Goal: Information Seeking & Learning: Find specific fact

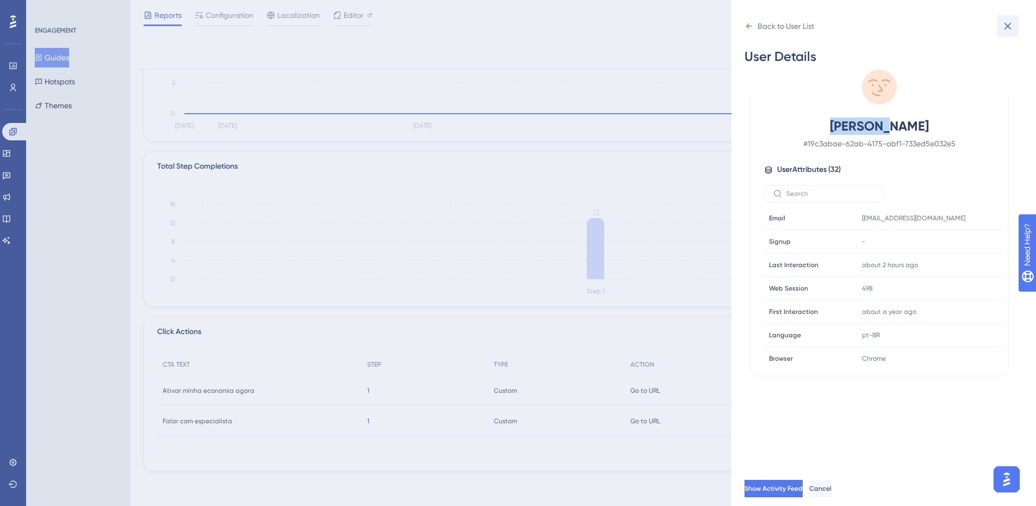
click at [1005, 28] on icon at bounding box center [1007, 26] width 7 height 7
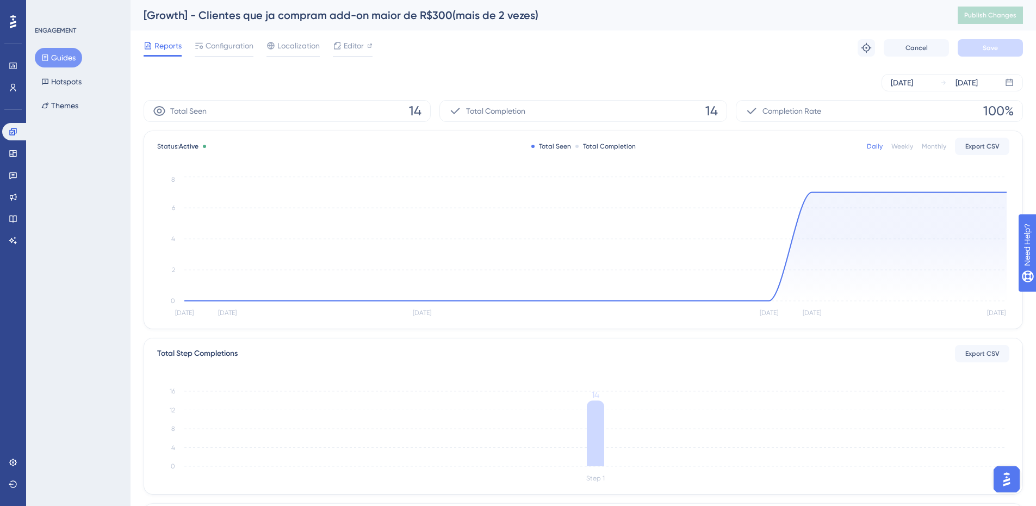
click at [58, 55] on button "Guides" at bounding box center [58, 58] width 47 height 20
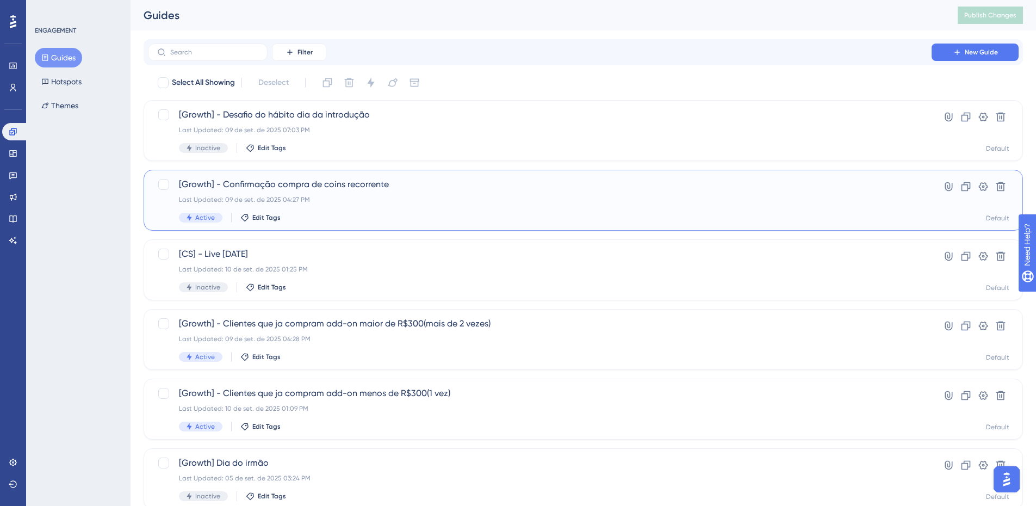
click at [366, 196] on div "Last Updated: 09 de set. de 2025 04:27 PM" at bounding box center [539, 199] width 721 height 9
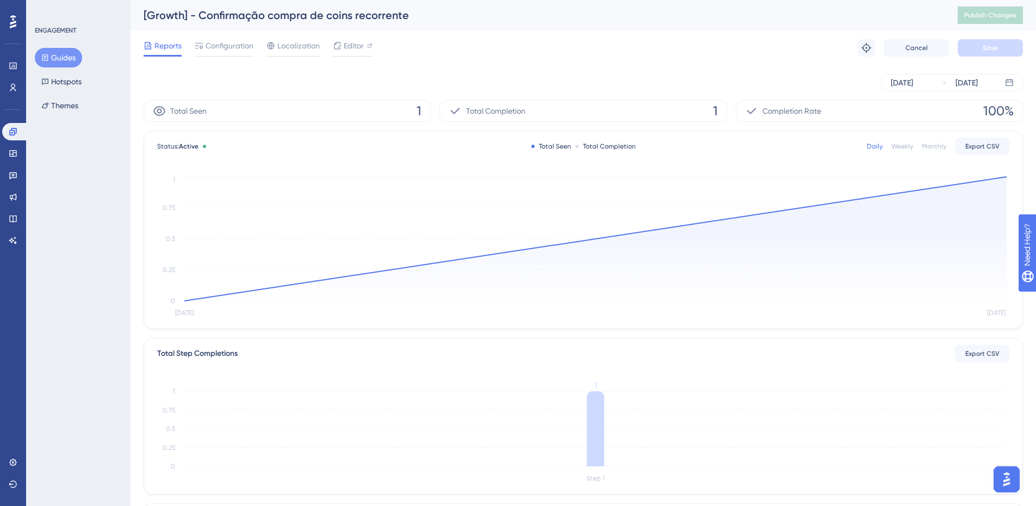
click at [53, 54] on button "Guides" at bounding box center [58, 58] width 47 height 20
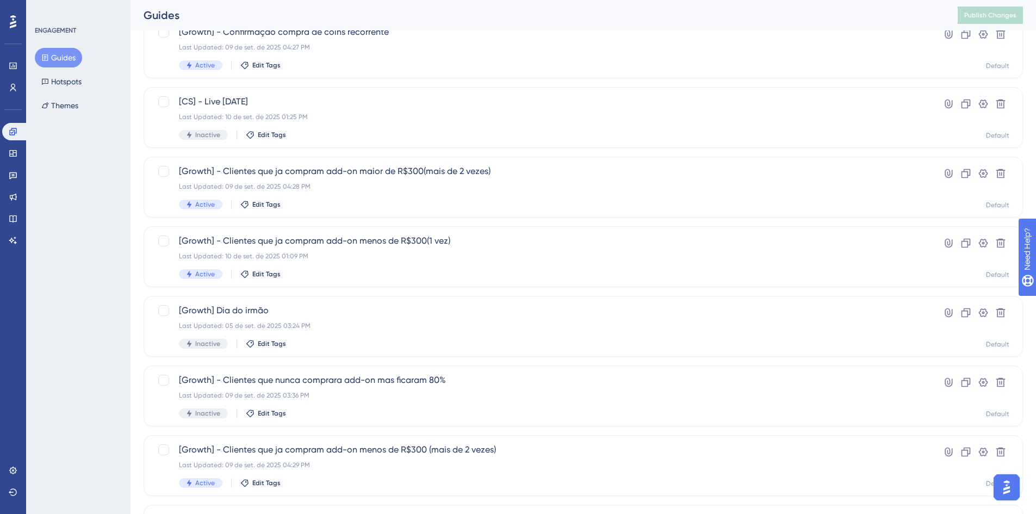
scroll to position [163, 0]
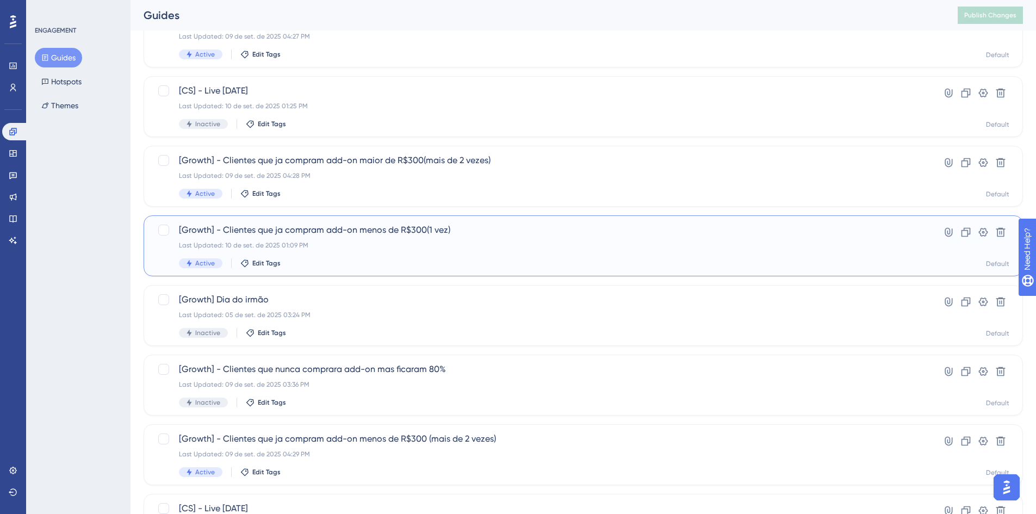
click at [303, 219] on div "[Growth] - Clientes que ja compram add-on menos de R$300(1 vez) Last Updated: 1…" at bounding box center [583, 245] width 879 height 61
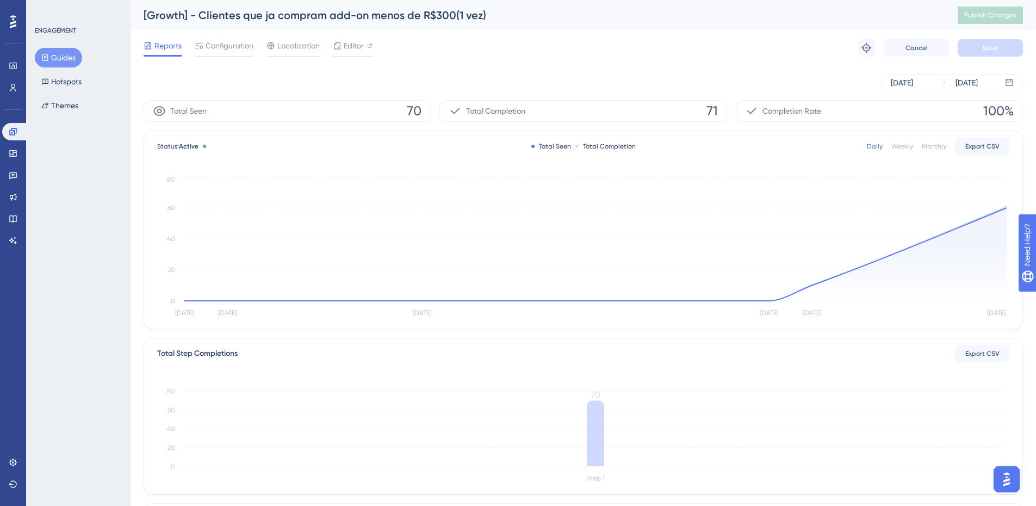
click at [69, 53] on button "Guides" at bounding box center [58, 58] width 47 height 20
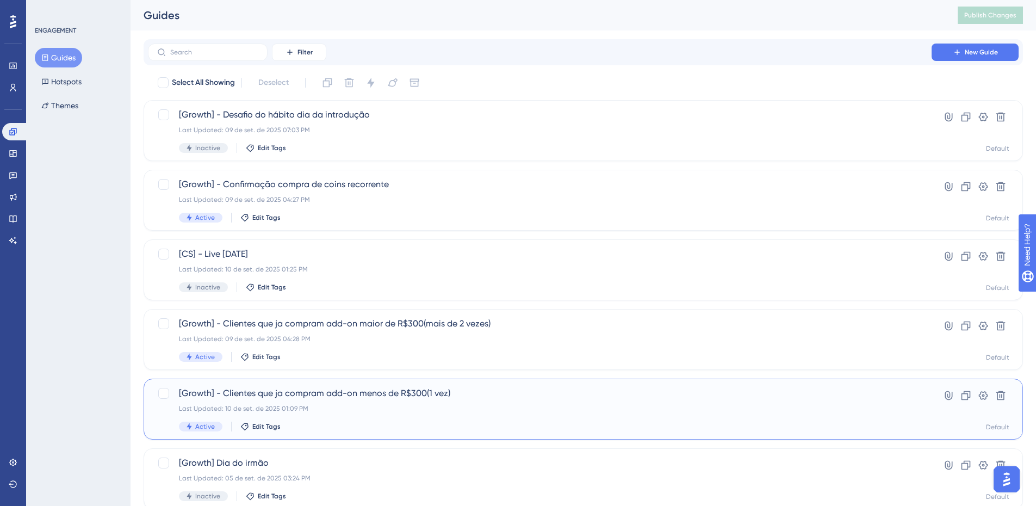
click at [411, 386] on div "[Growth] - Clientes que ja compram add-on menos de R$300(1 vez) Last Updated: 1…" at bounding box center [583, 408] width 879 height 61
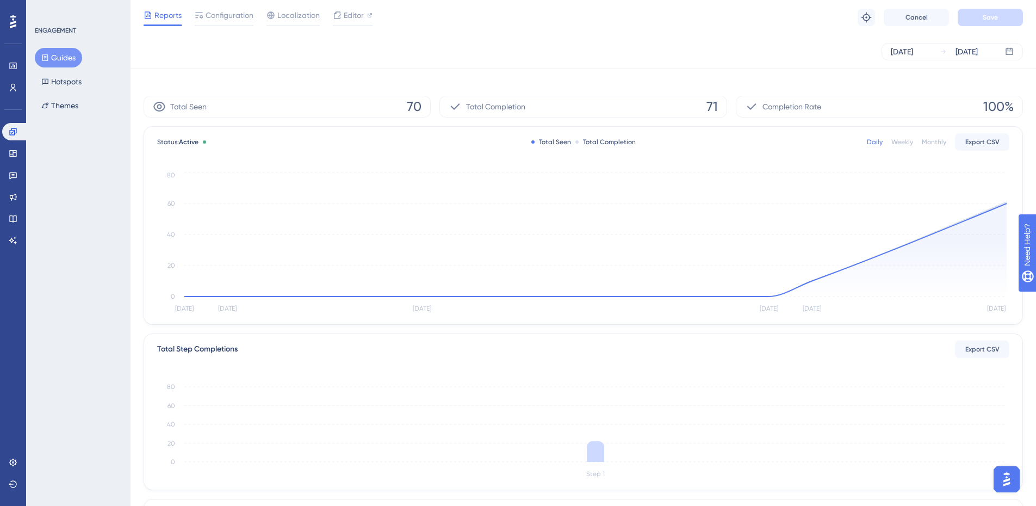
scroll to position [183, 0]
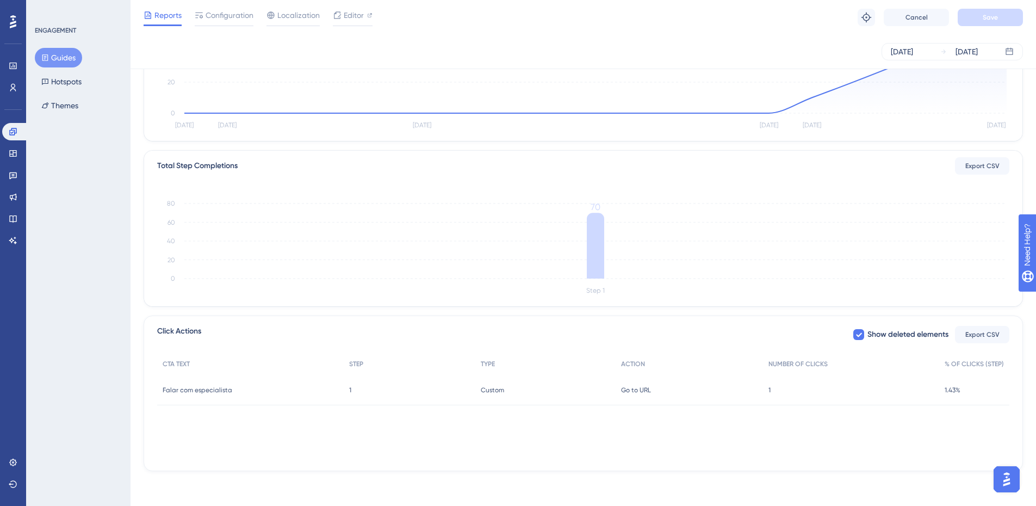
click at [771, 390] on div "1 1" at bounding box center [851, 390] width 176 height 30
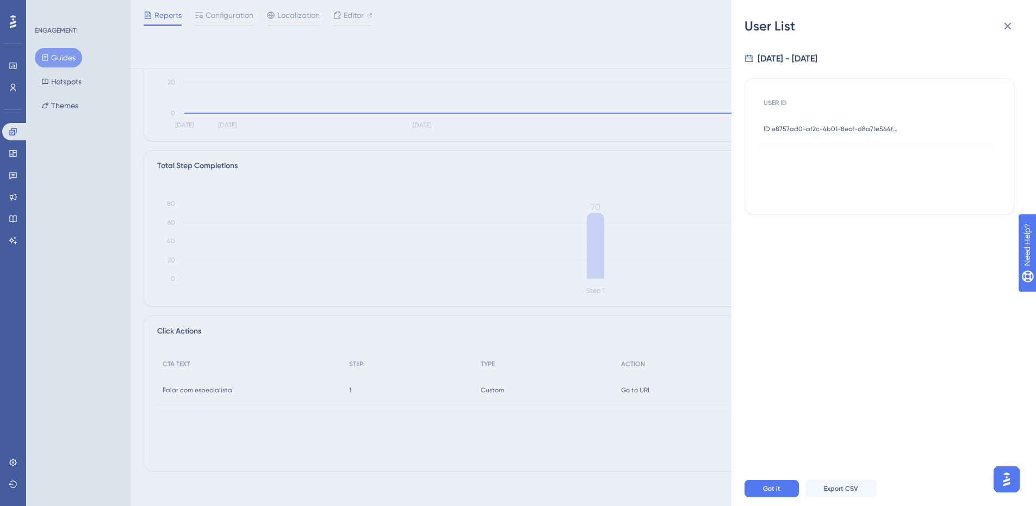
click at [833, 123] on div "ID e8757ad0-af2c-4b01-8ecf-d8a71e544f7b ID e8757ad0-af2c-4b01-8ecf-d8a71e544f7b" at bounding box center [831, 129] width 136 height 30
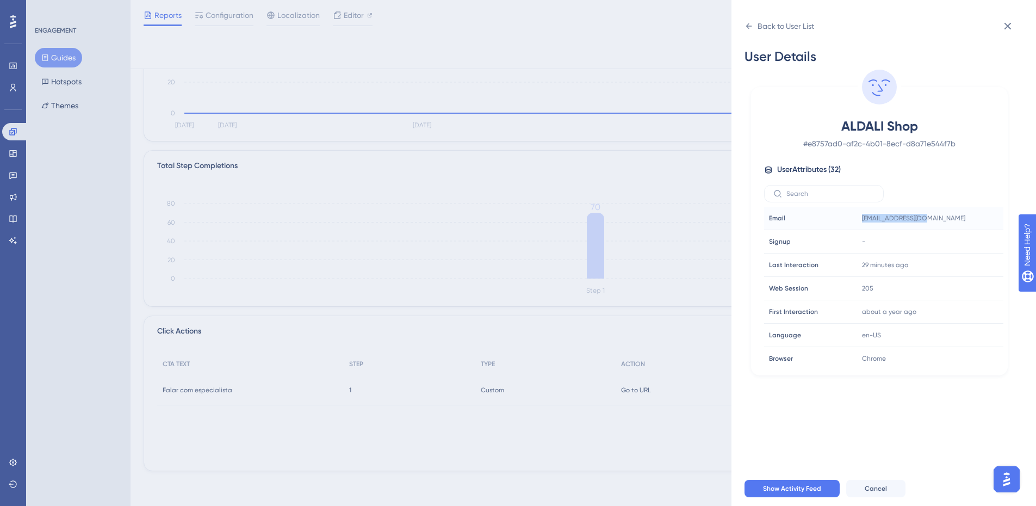
drag, startPoint x: 927, startPoint y: 217, endPoint x: 839, endPoint y: 225, distance: 88.3
click at [839, 225] on tr "Email Email aldali@aldali.shop" at bounding box center [883, 218] width 239 height 23
copy tr "Email aldali@aldali.shop"
click at [658, 90] on div "Back to User List User Details ALDALI Shop # e8757ad0-af2c-4b01-8ecf-d8a71e544f…" at bounding box center [518, 253] width 1036 height 506
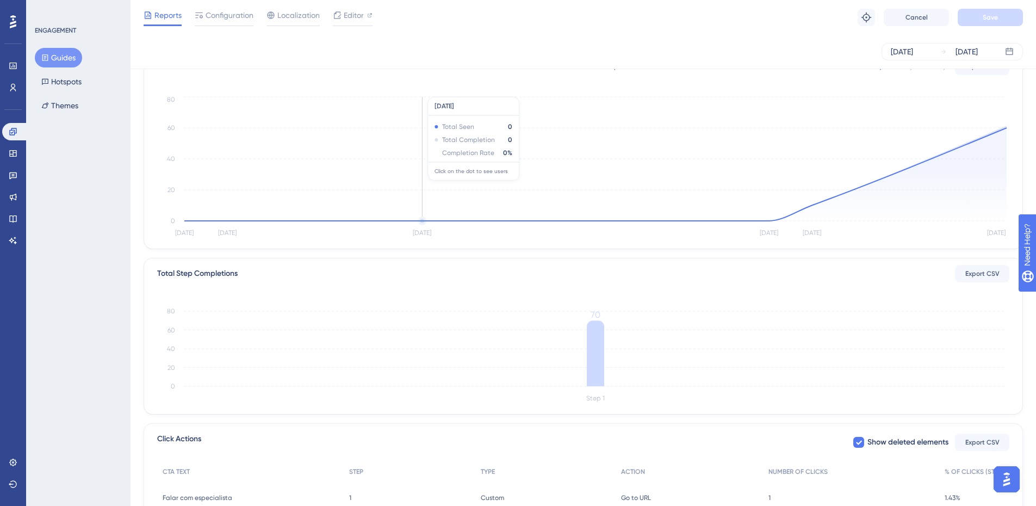
scroll to position [0, 0]
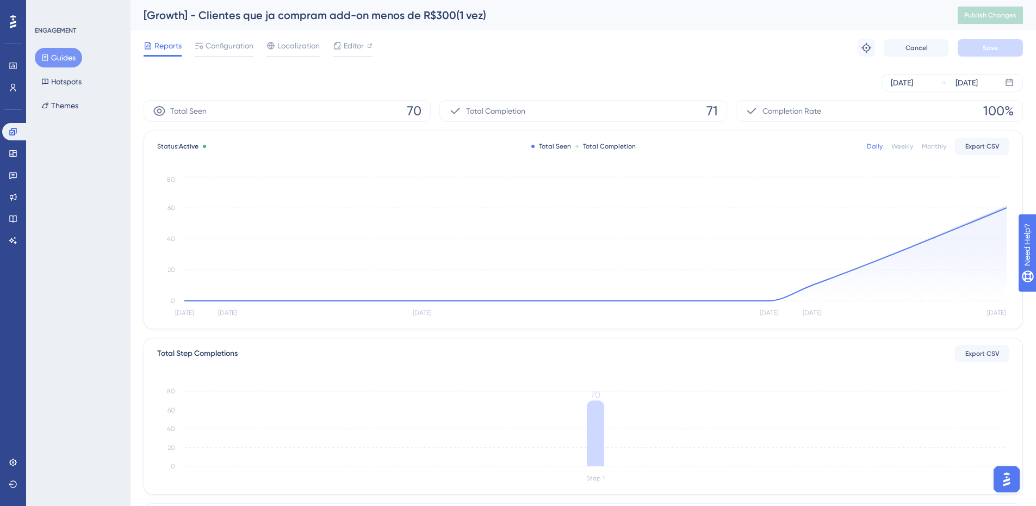
click at [474, 13] on div "[Growth] - Clientes que ja compram add-on menos de R$300(1 vez)" at bounding box center [537, 15] width 787 height 15
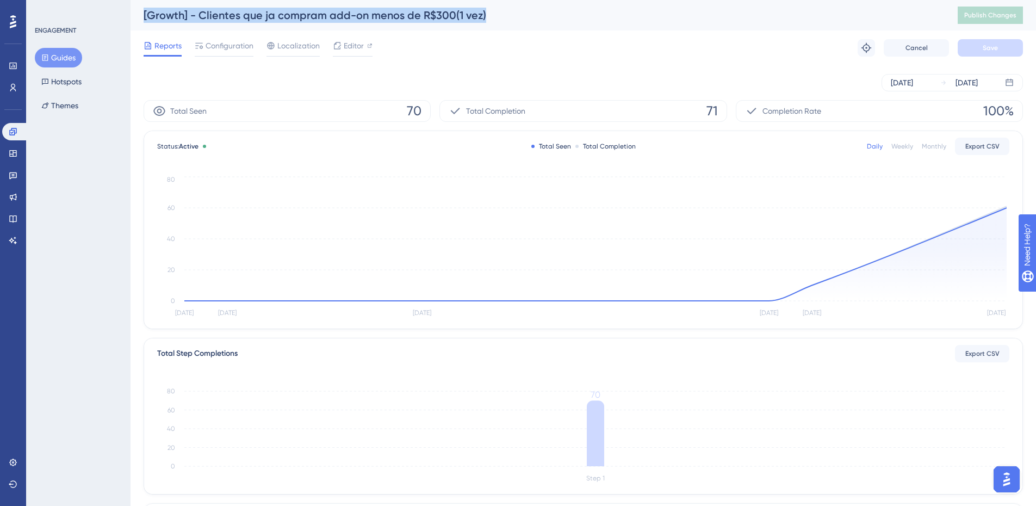
click at [474, 13] on div "[Growth] - Clientes que ja compram add-on menos de R$300(1 vez)" at bounding box center [537, 15] width 787 height 15
copy div "[Growth] - Clientes que ja compram add-on menos de R$300(1 vez)"
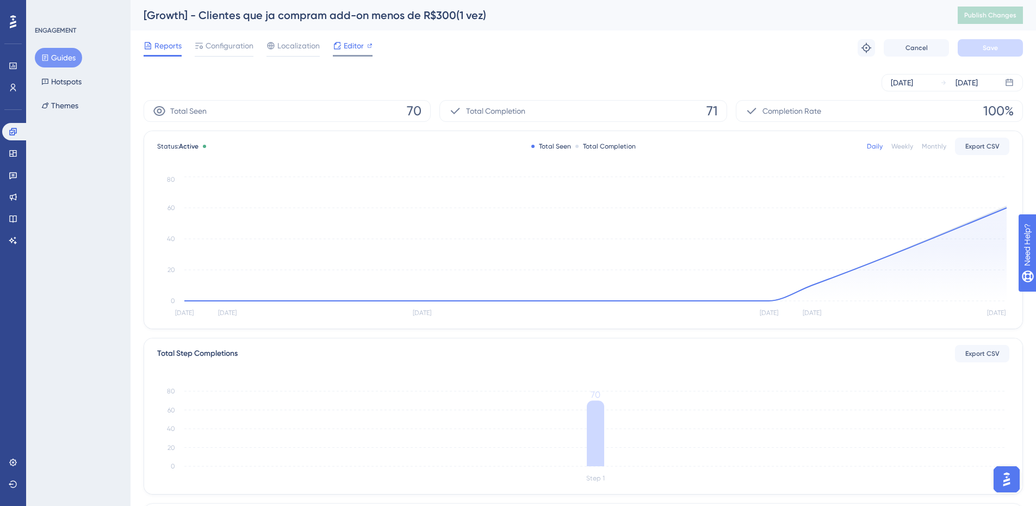
click at [341, 42] on div "Editor" at bounding box center [353, 45] width 40 height 13
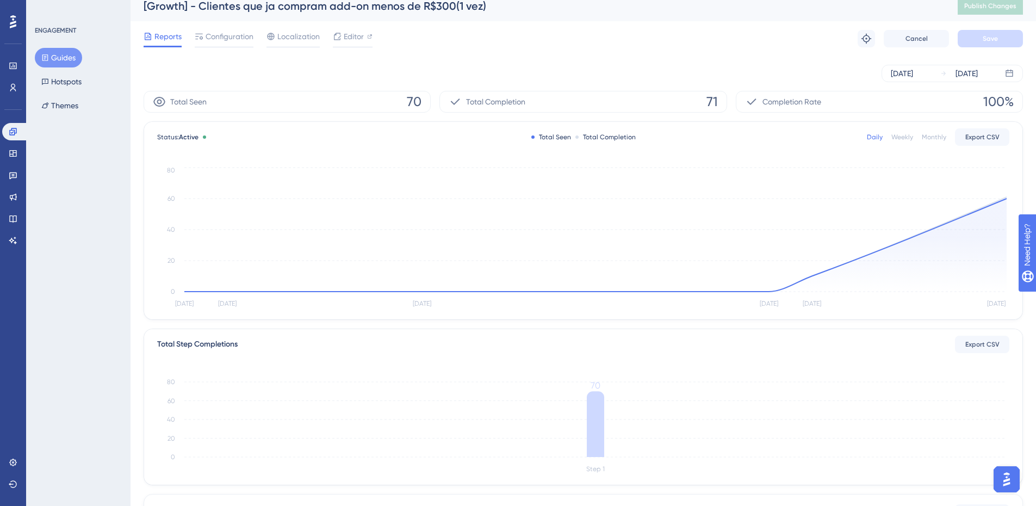
scroll to position [183, 0]
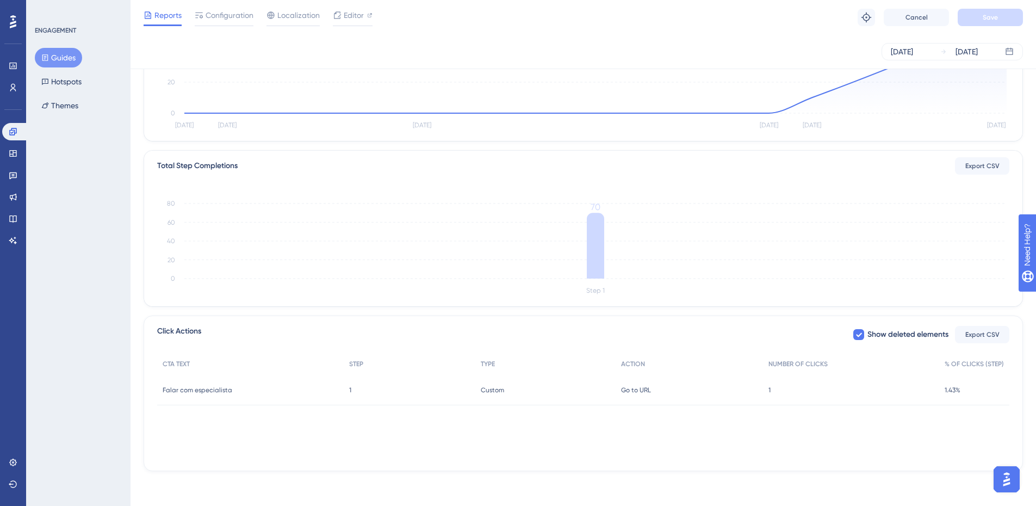
click at [52, 60] on button "Guides" at bounding box center [58, 58] width 47 height 20
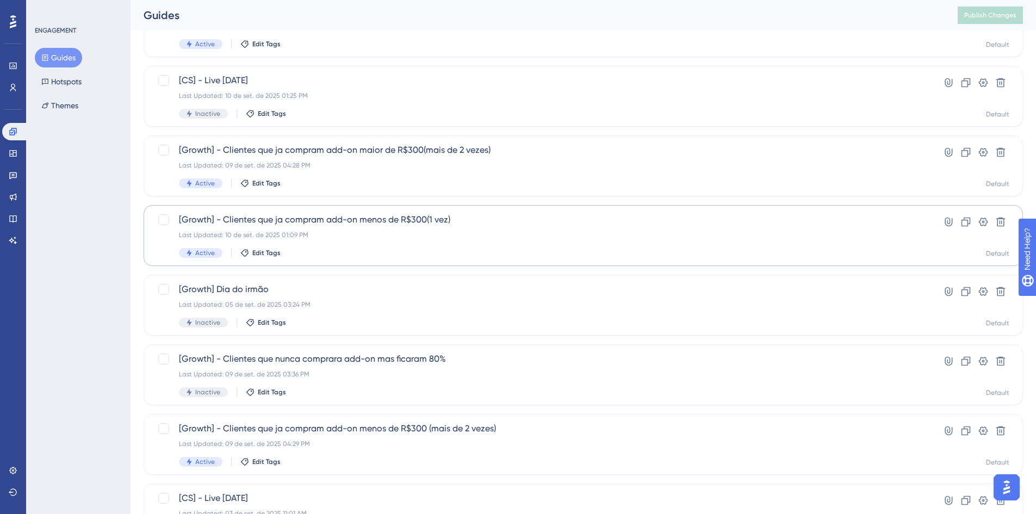
scroll to position [217, 0]
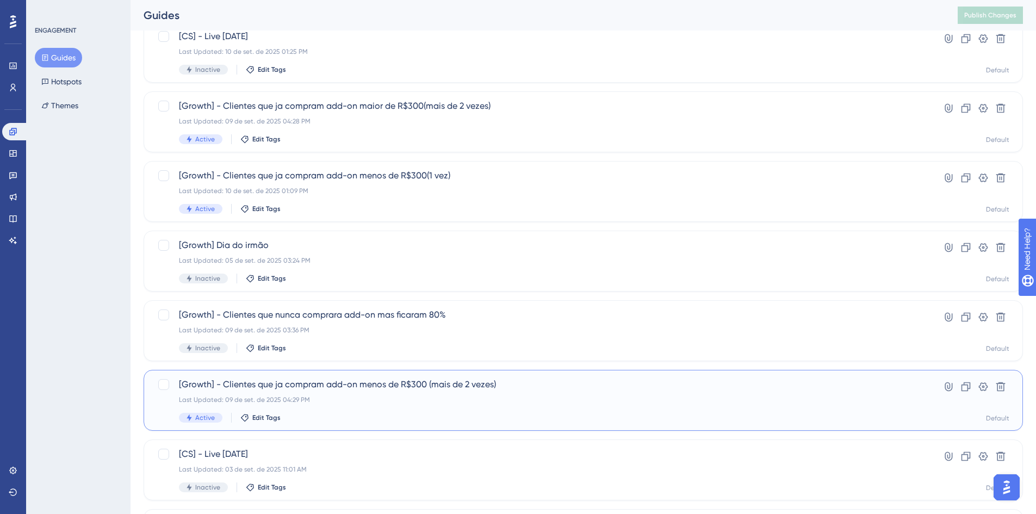
click at [420, 395] on div "[Growth] - Clientes que ja compram add-on menos de R$300 (mais de 2 vezes) Last…" at bounding box center [539, 400] width 721 height 45
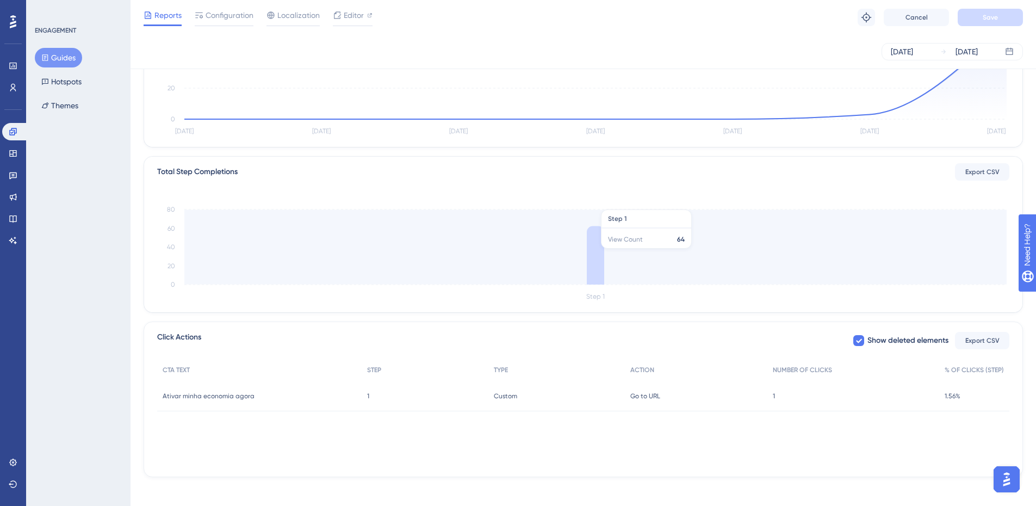
scroll to position [183, 0]
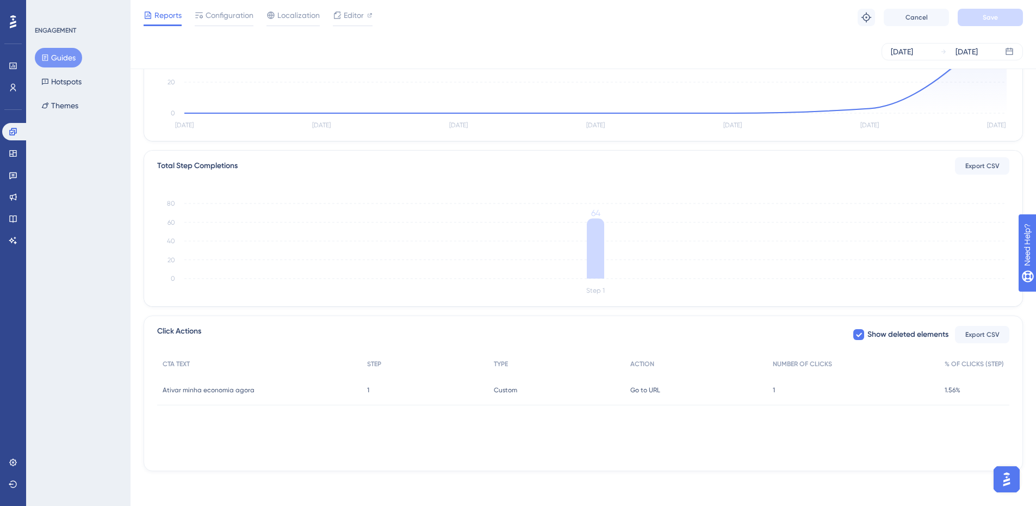
click at [775, 385] on div "1 1" at bounding box center [853, 390] width 172 height 30
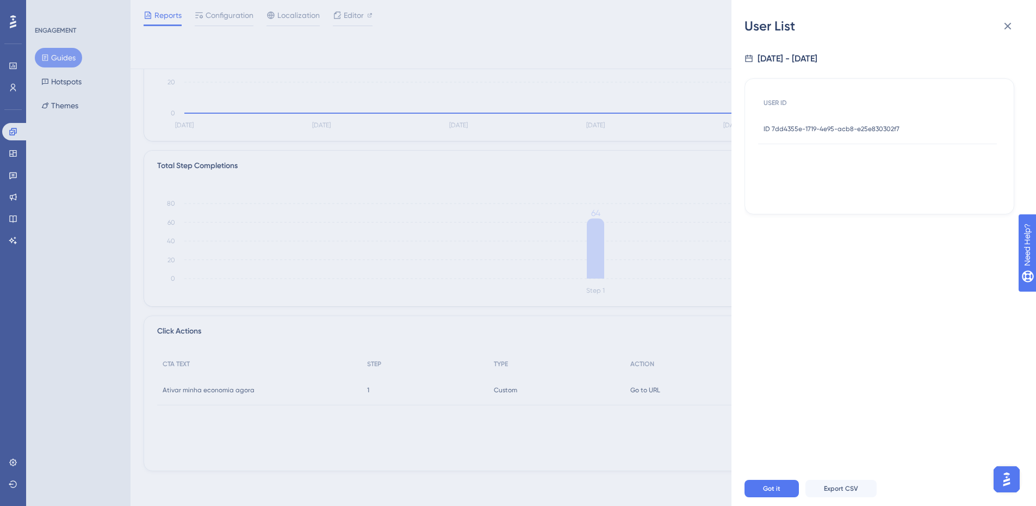
click at [847, 127] on span "ID 7dd4355e-1719-4e95-acb8-e25e830302f7" at bounding box center [831, 128] width 136 height 9
click at [856, 123] on div "ID 7dd4355e-1719-4e95-acb8-e25e830302f7 ID 7dd4355e-1719-4e95-acb8-e25e830302f7" at bounding box center [831, 129] width 136 height 30
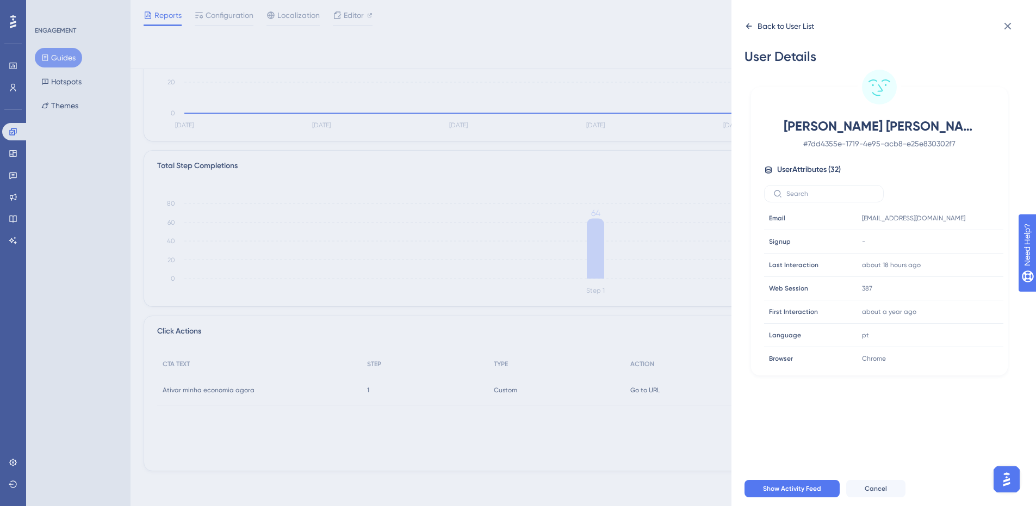
click at [752, 20] on div "Back to User List" at bounding box center [779, 25] width 70 height 17
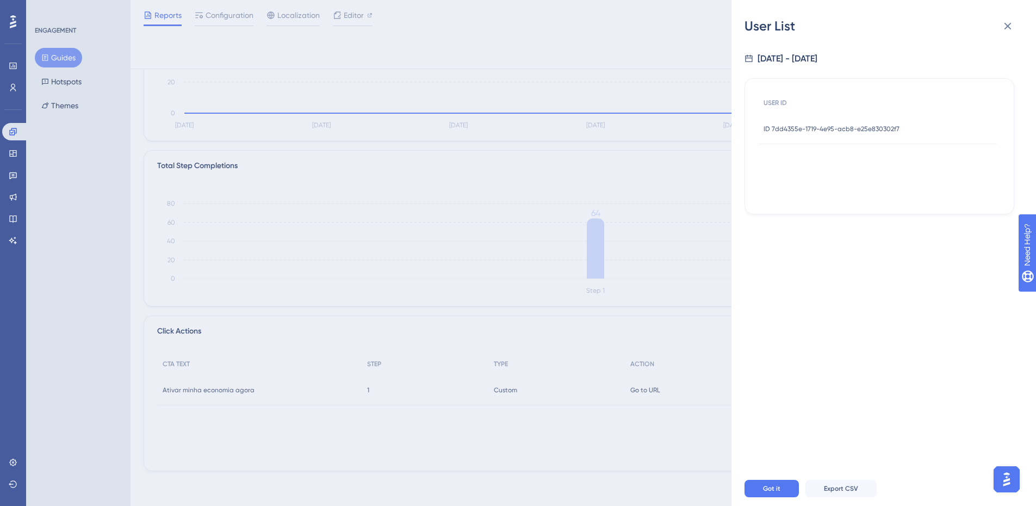
click at [51, 79] on div "User List 9/4/2025 - 9/10/2025 USER ID ID 7dd4355e-1719-4e95-acb8-e25e830302f7 …" at bounding box center [518, 253] width 1036 height 506
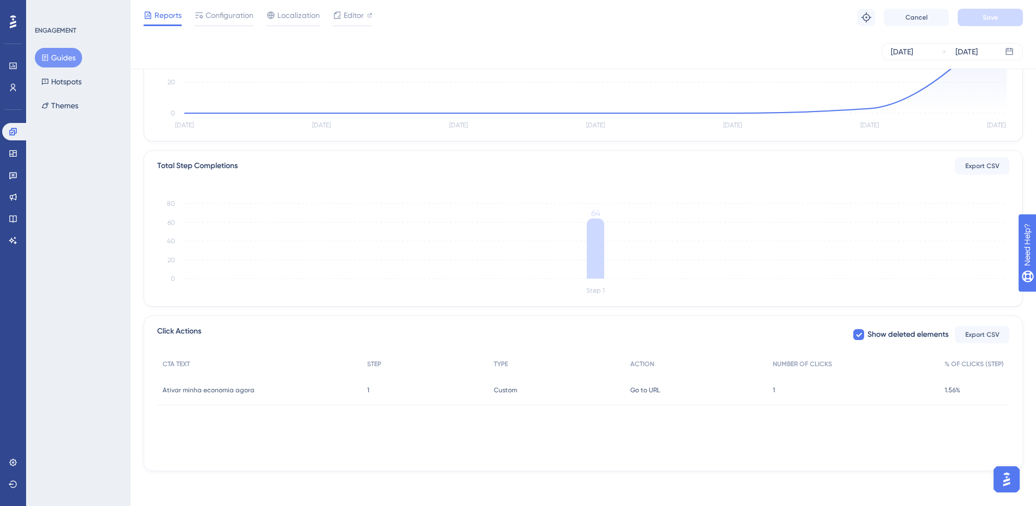
click at [58, 60] on button "Guides" at bounding box center [58, 58] width 47 height 20
